Goal: Check status: Check status

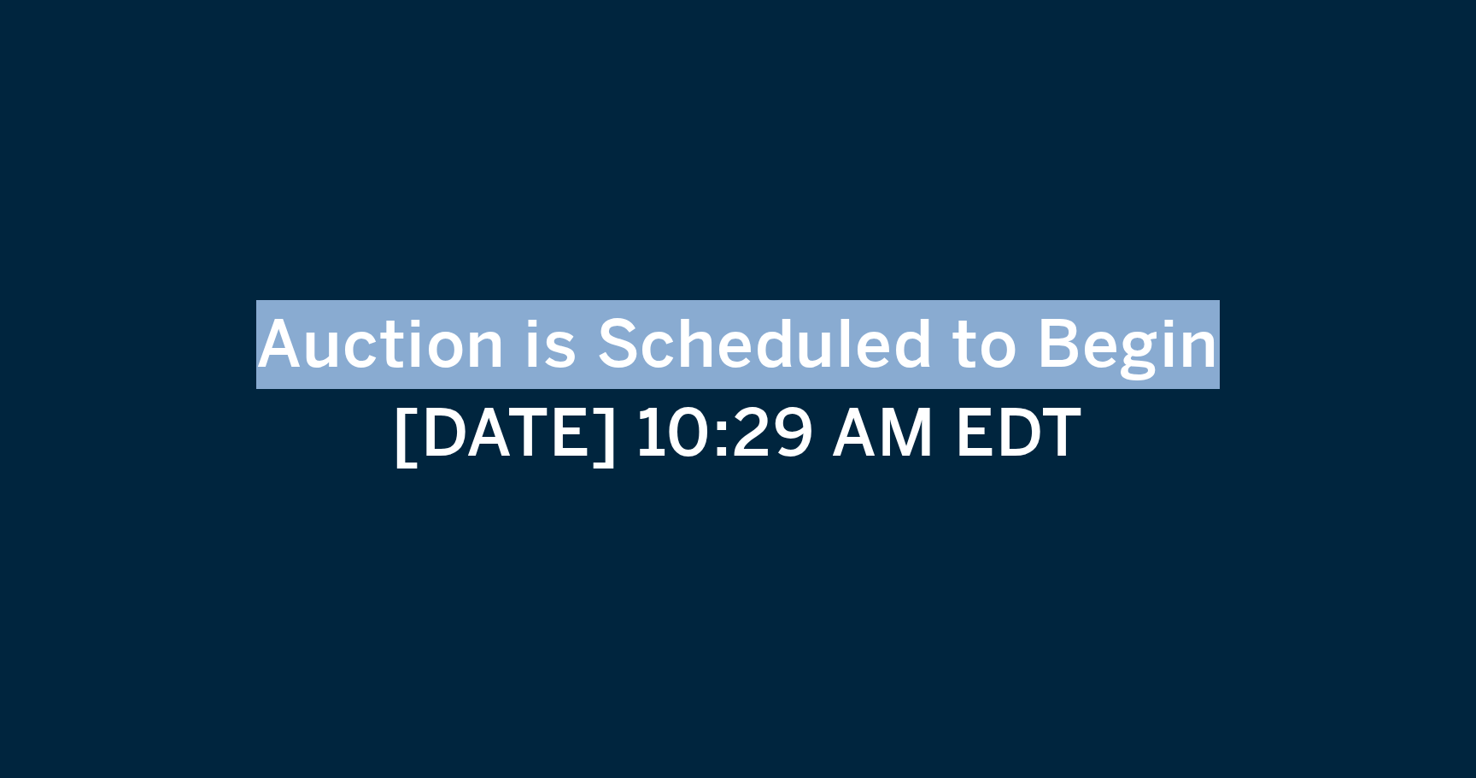
drag, startPoint x: 266, startPoint y: 350, endPoint x: 1271, endPoint y: 351, distance: 1004.8
click at [1220, 351] on div "Auction is Scheduled to Begin" at bounding box center [738, 344] width 964 height 89
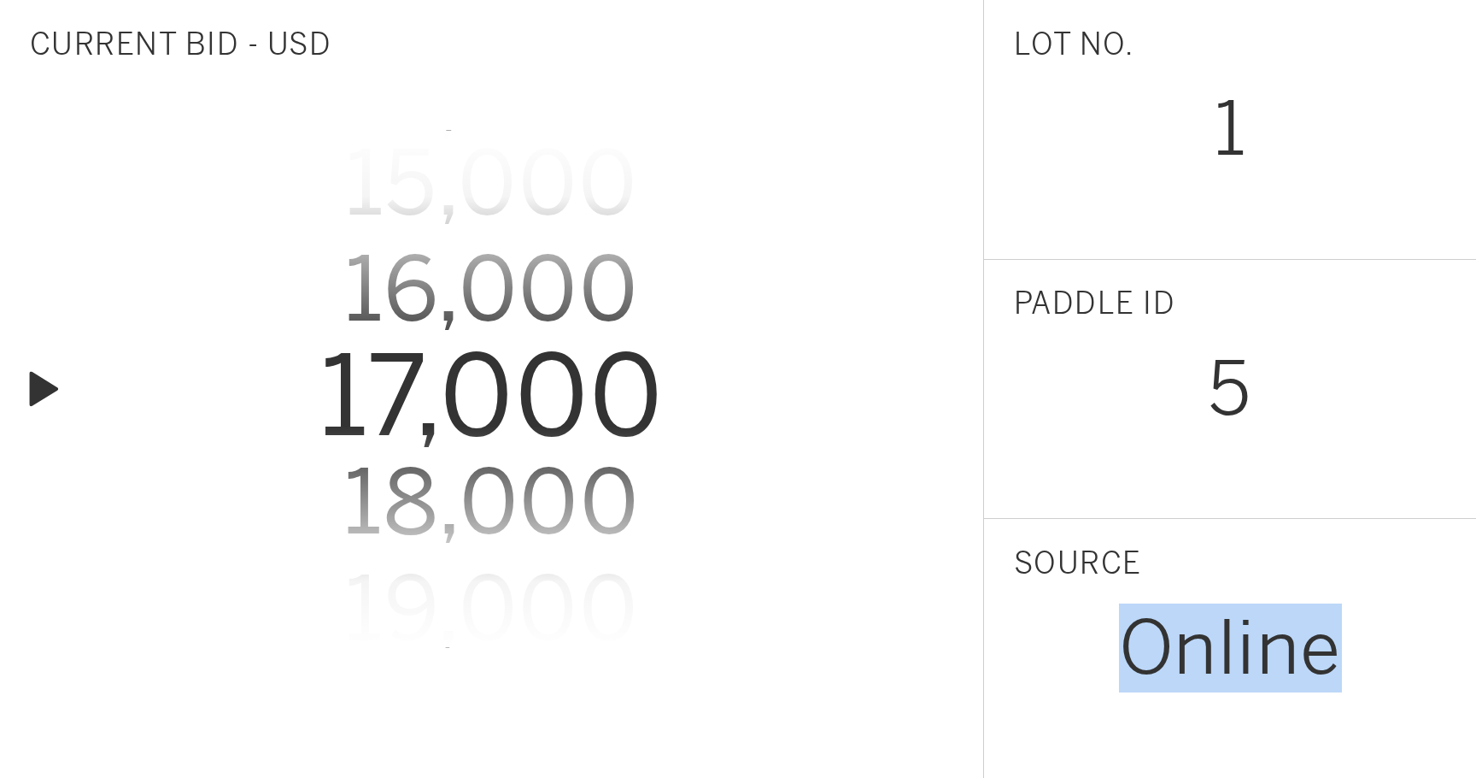
drag, startPoint x: 1324, startPoint y: 639, endPoint x: 1135, endPoint y: 643, distance: 188.9
click at [1135, 643] on div "Online" at bounding box center [1230, 647] width 223 height 73
